Goal: Task Accomplishment & Management: Manage account settings

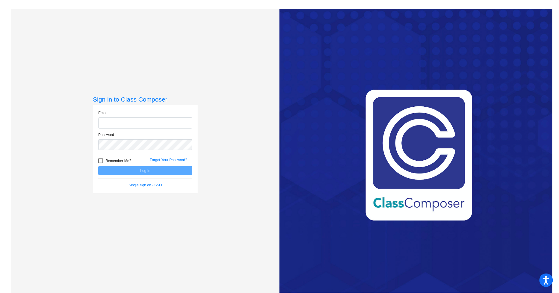
type input "[EMAIL_ADDRESS][PERSON_NAME][DOMAIN_NAME]"
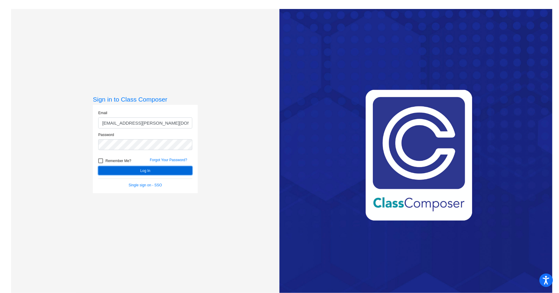
click at [170, 174] on button "Log In" at bounding box center [145, 170] width 94 height 9
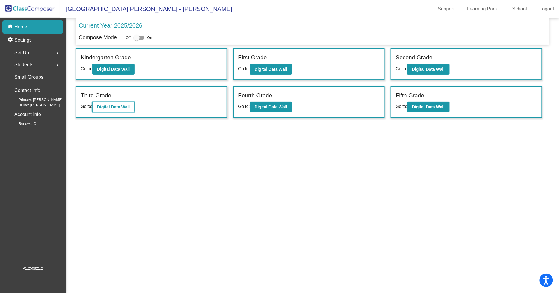
click at [118, 106] on b "Digital Data Wall" at bounding box center [113, 107] width 33 height 5
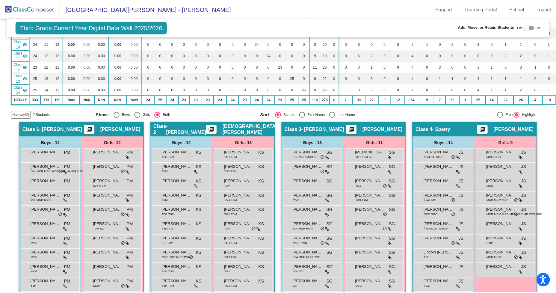
scroll to position [200, 0]
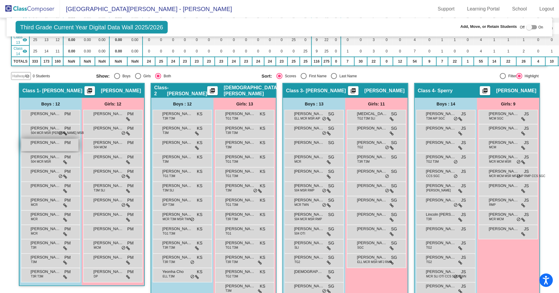
click at [38, 140] on span "[PERSON_NAME]" at bounding box center [46, 143] width 30 height 6
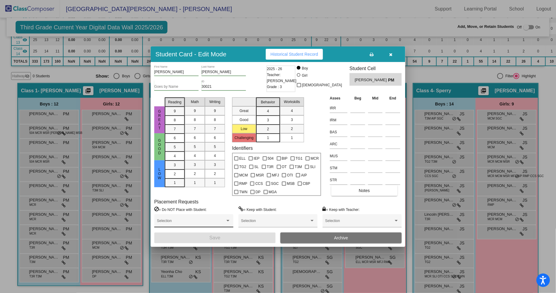
click at [177, 220] on div "Selection" at bounding box center [194, 222] width 74 height 11
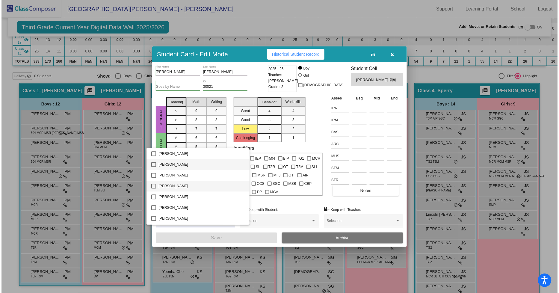
scroll to position [2224, 0]
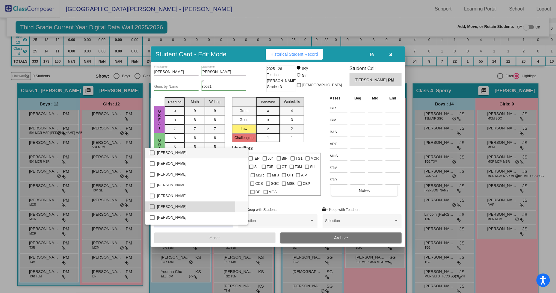
click at [153, 205] on mat-pseudo-checkbox at bounding box center [152, 207] width 5 height 5
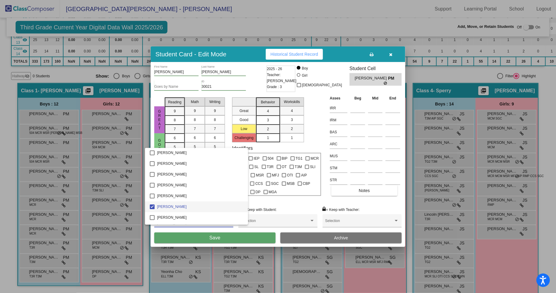
click at [179, 238] on div at bounding box center [278, 146] width 556 height 293
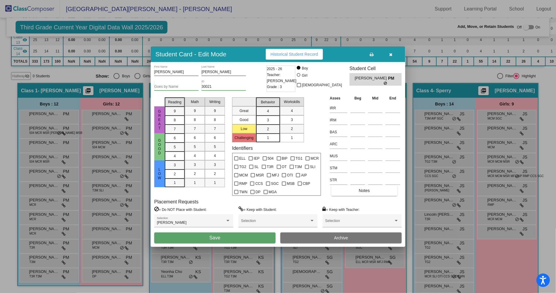
click at [179, 238] on button "Save" at bounding box center [214, 238] width 121 height 11
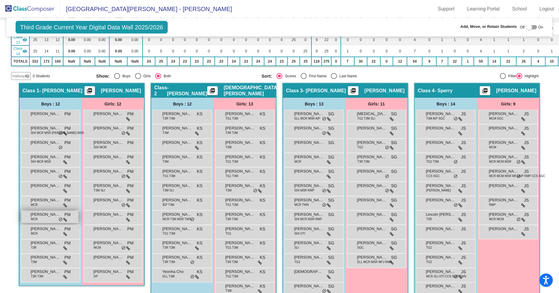
click at [44, 213] on div "[PERSON_NAME] MCR PM lock do_not_disturb_alt" at bounding box center [49, 217] width 57 height 12
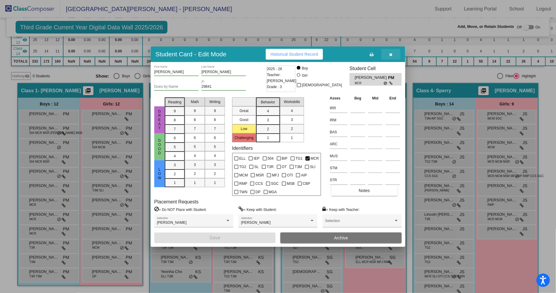
click at [392, 55] on icon "button" at bounding box center [391, 54] width 3 height 4
